Goal: Task Accomplishment & Management: Manage account settings

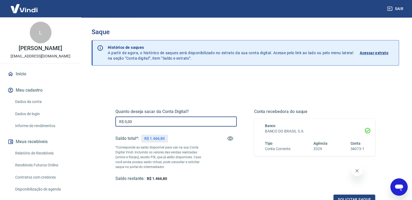
drag, startPoint x: 145, startPoint y: 117, endPoint x: 82, endPoint y: 115, distance: 64.0
click at [81, 115] on div "Saque Histórico de saques A partir de agora, o histórico de saques será disponi…" at bounding box center [245, 122] width 333 height 211
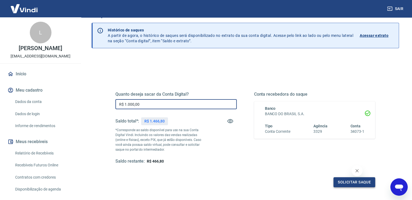
scroll to position [27, 0]
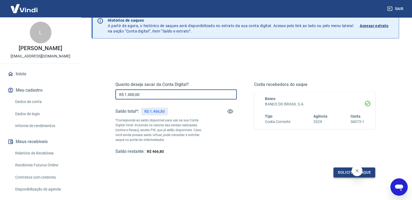
type input "R$ 1.000,00"
click at [346, 170] on button "Solicitar saque" at bounding box center [354, 172] width 42 height 10
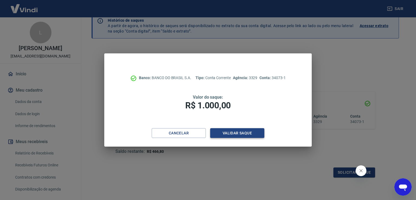
click at [236, 132] on button "Validar saque" at bounding box center [237, 133] width 54 height 10
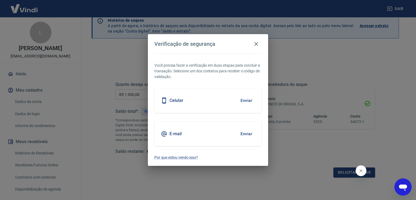
click at [249, 102] on button "Enviar" at bounding box center [247, 100] width 18 height 11
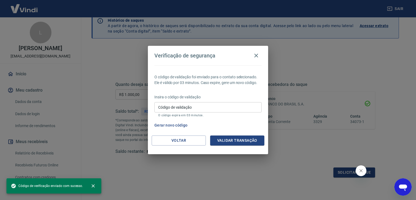
click at [218, 107] on input "Código de validação" at bounding box center [207, 107] width 107 height 10
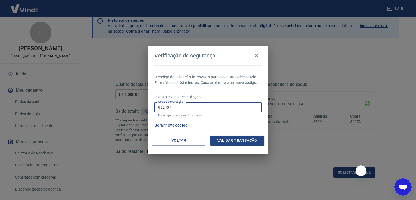
type input "982407"
click at [223, 141] on button "Validar transação" at bounding box center [237, 140] width 54 height 10
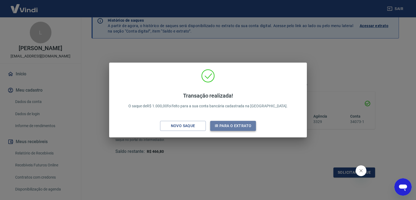
click at [223, 128] on button "Ir para o extrato" at bounding box center [233, 126] width 46 height 10
